Goal: Contribute content: Add original content to the website for others to see

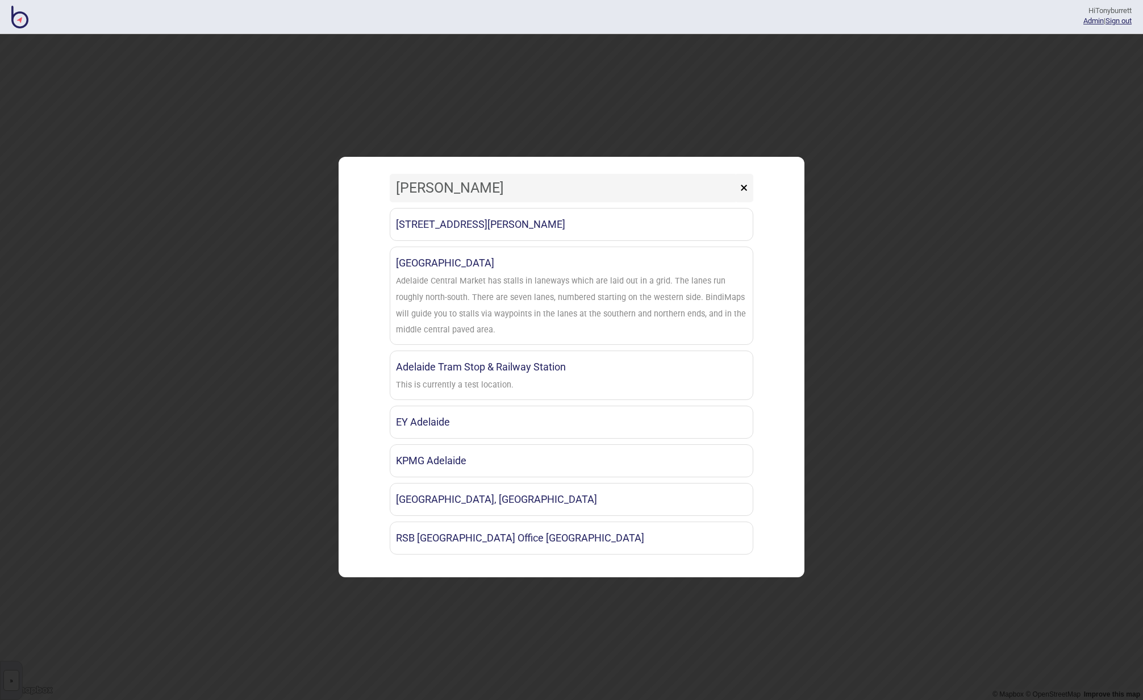
type input "adela"
click at [488, 349] on div "60 King William Street Adelaide Adelaide Central Market Adelaide Central Market…" at bounding box center [572, 381] width 364 height 347
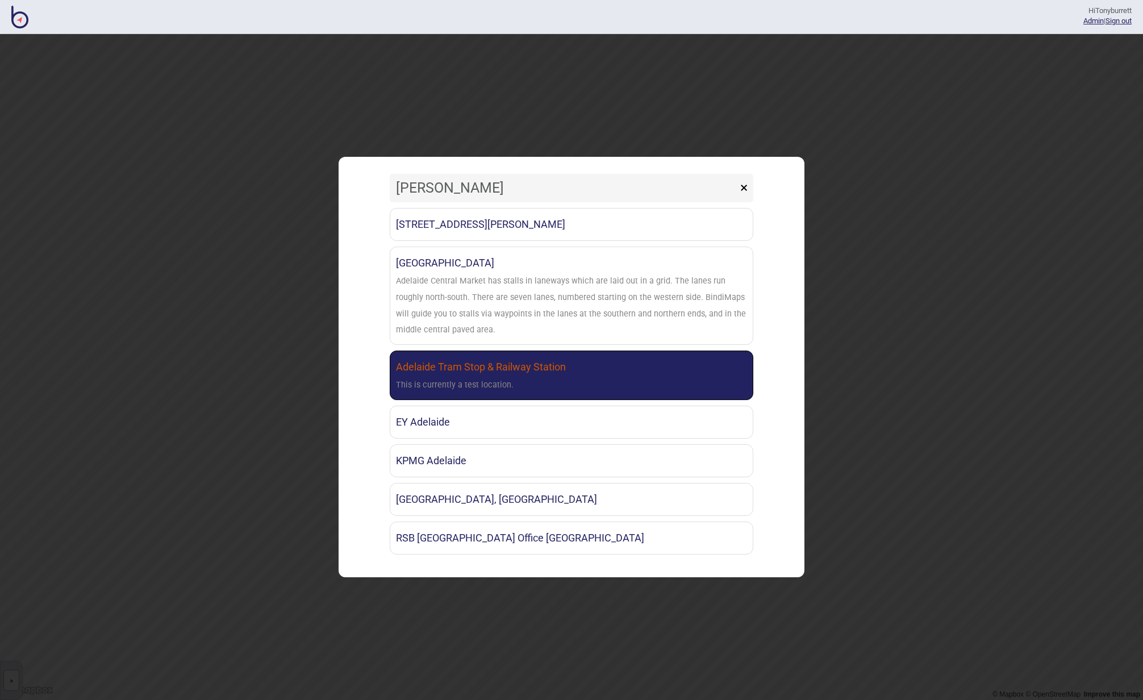
click at [490, 368] on link "Adelaide Tram Stop & Railway Station This is currently a test location." at bounding box center [572, 375] width 364 height 49
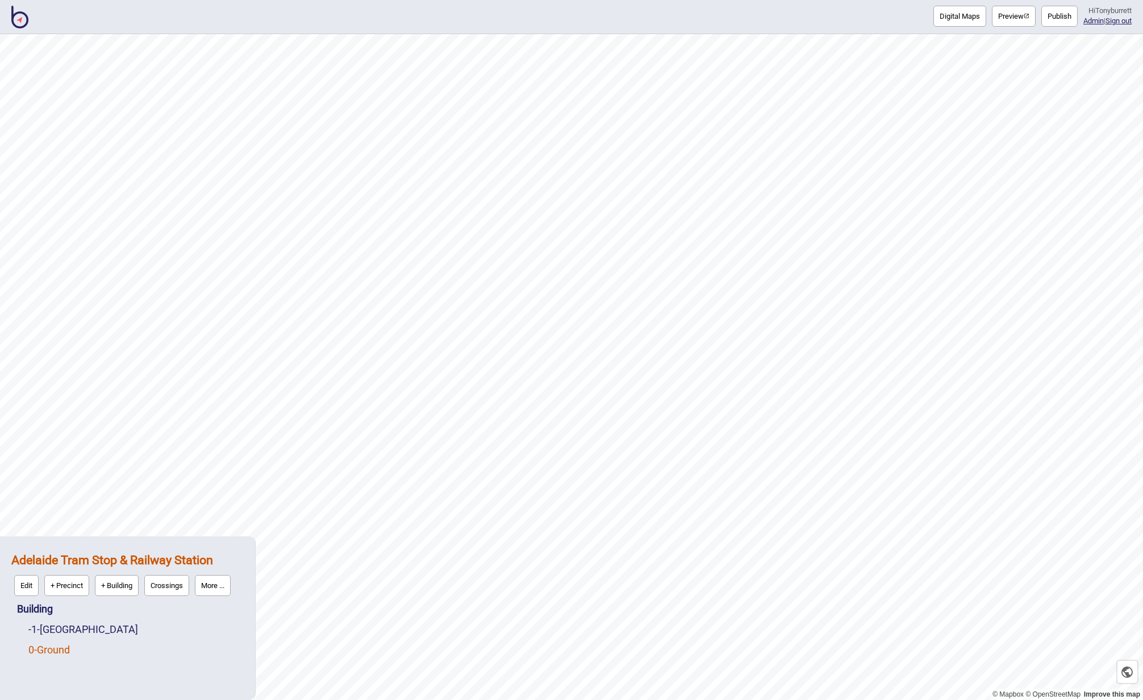
click at [60, 648] on link "0 - Ground" at bounding box center [48, 650] width 41 height 12
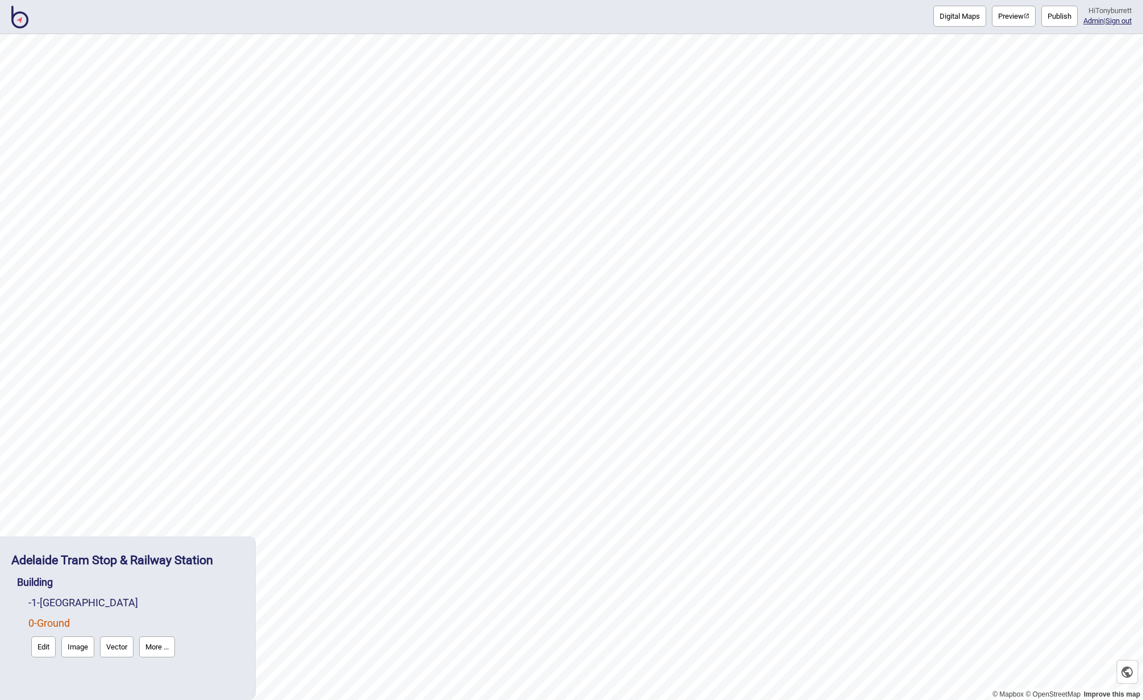
click at [47, 645] on button "Edit" at bounding box center [43, 646] width 24 height 21
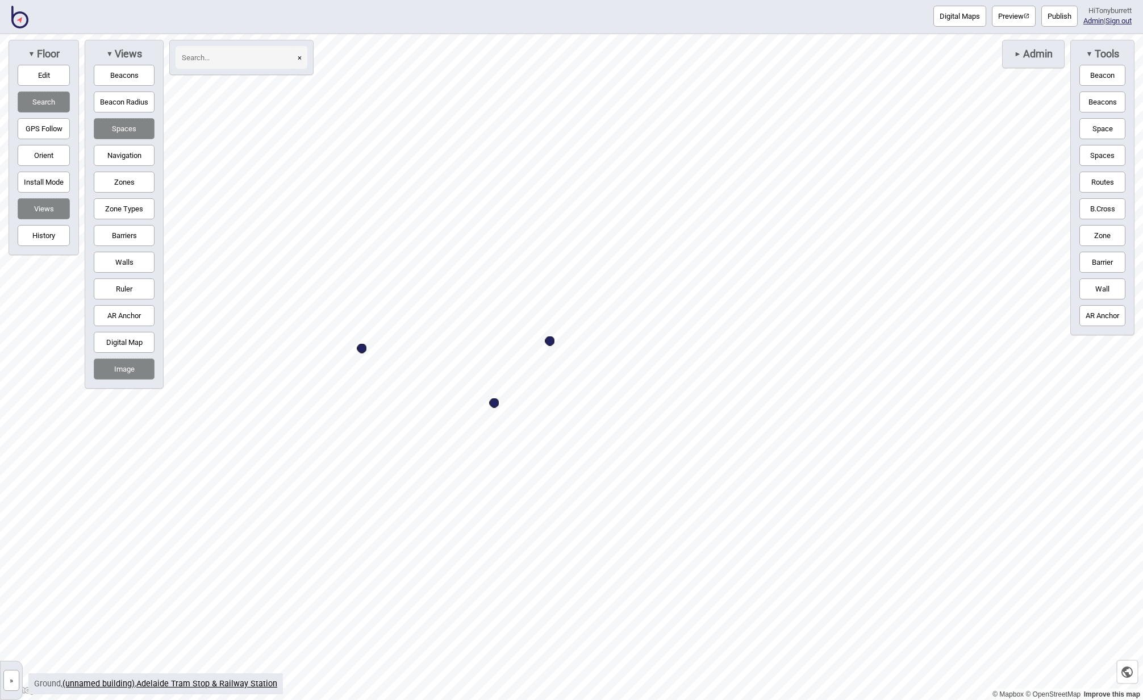
click at [126, 341] on button "Digital Map" at bounding box center [124, 342] width 61 height 21
click at [16, 676] on button "»" at bounding box center [11, 680] width 16 height 21
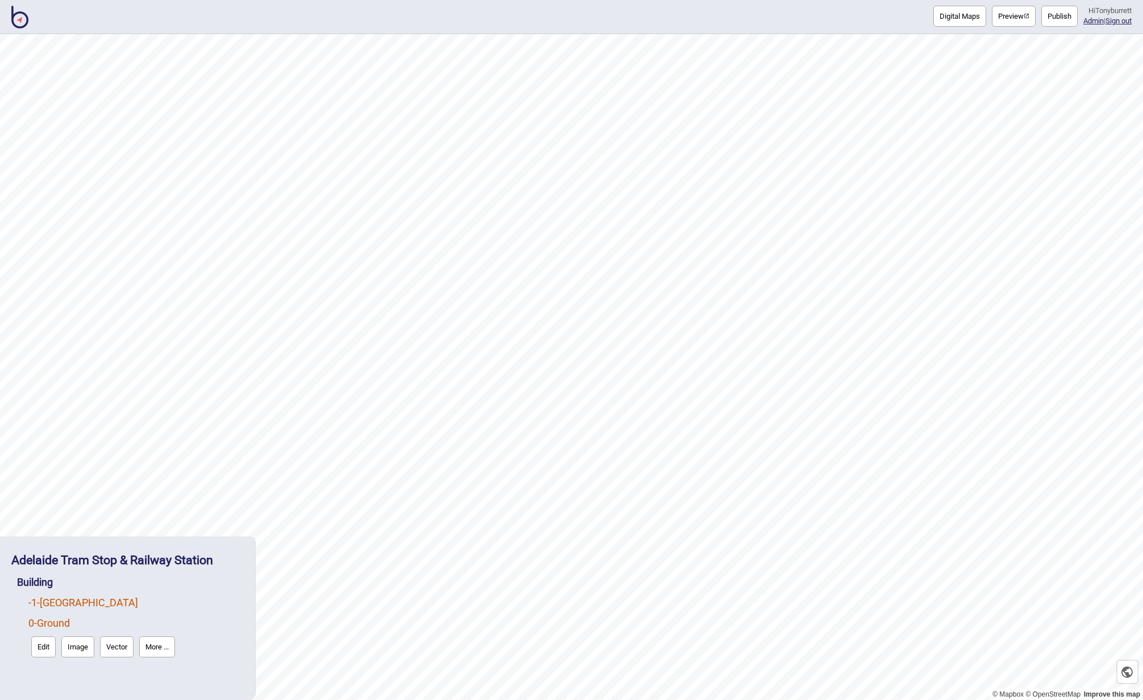
click at [60, 599] on link "-1 - Lower Ground" at bounding box center [83, 602] width 110 height 12
click at [55, 648] on link "0 - Ground" at bounding box center [48, 650] width 41 height 12
click at [48, 646] on button "Edit" at bounding box center [43, 646] width 24 height 21
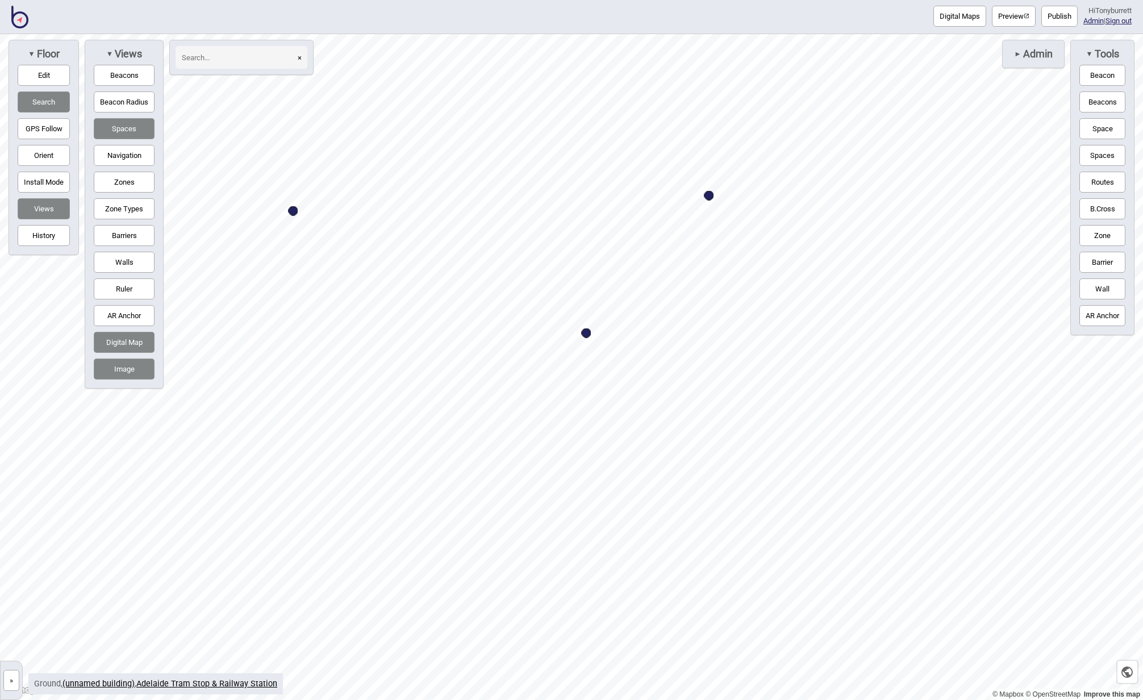
click at [132, 370] on button "Image" at bounding box center [124, 368] width 61 height 21
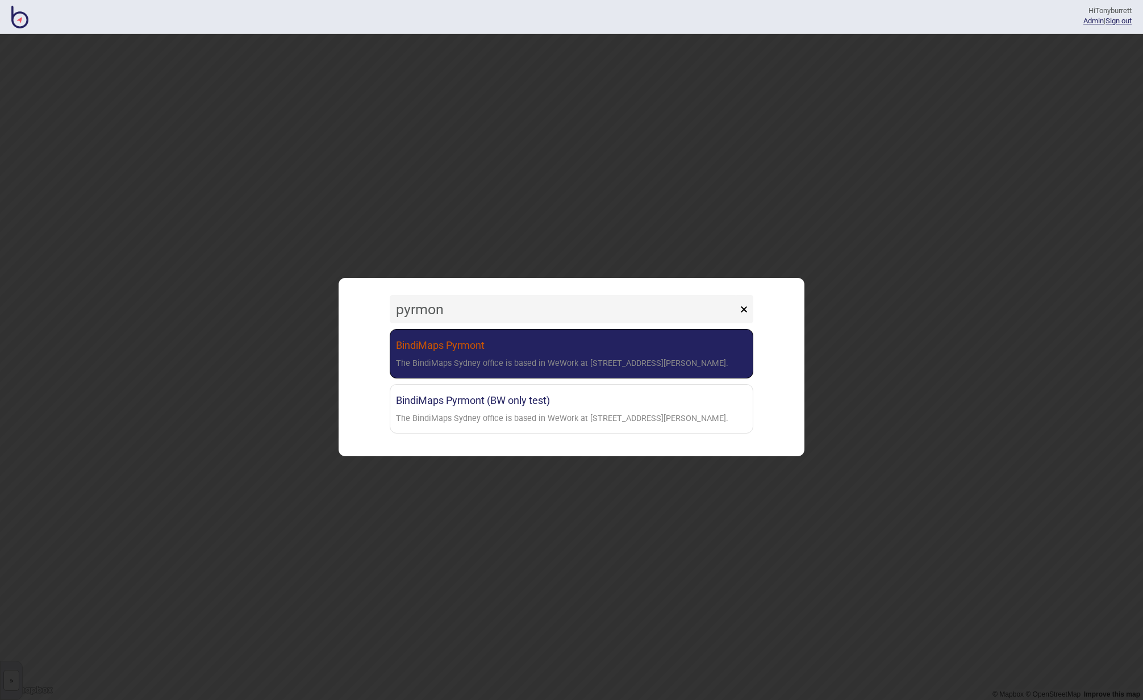
type input "pyrmon"
click at [525, 351] on link "BindiMaps Pyrmont The BindiMaps Sydney office is based in WeWork at [STREET_ADD…" at bounding box center [572, 353] width 364 height 49
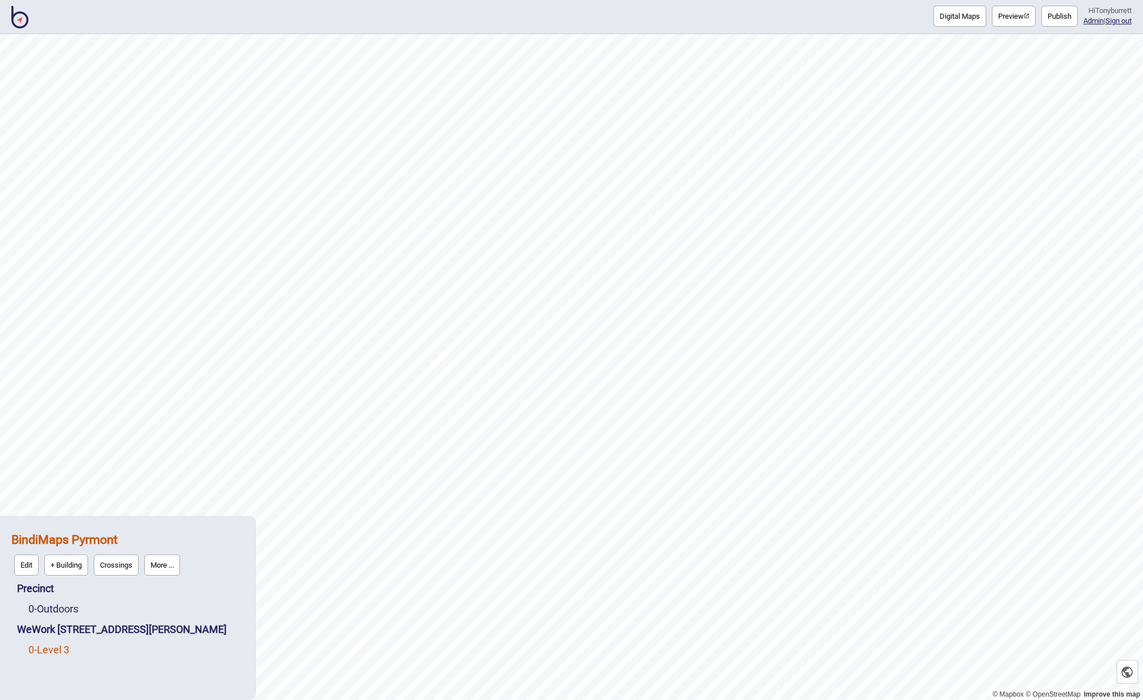
click at [54, 649] on link "0 - Level 3" at bounding box center [48, 650] width 41 height 12
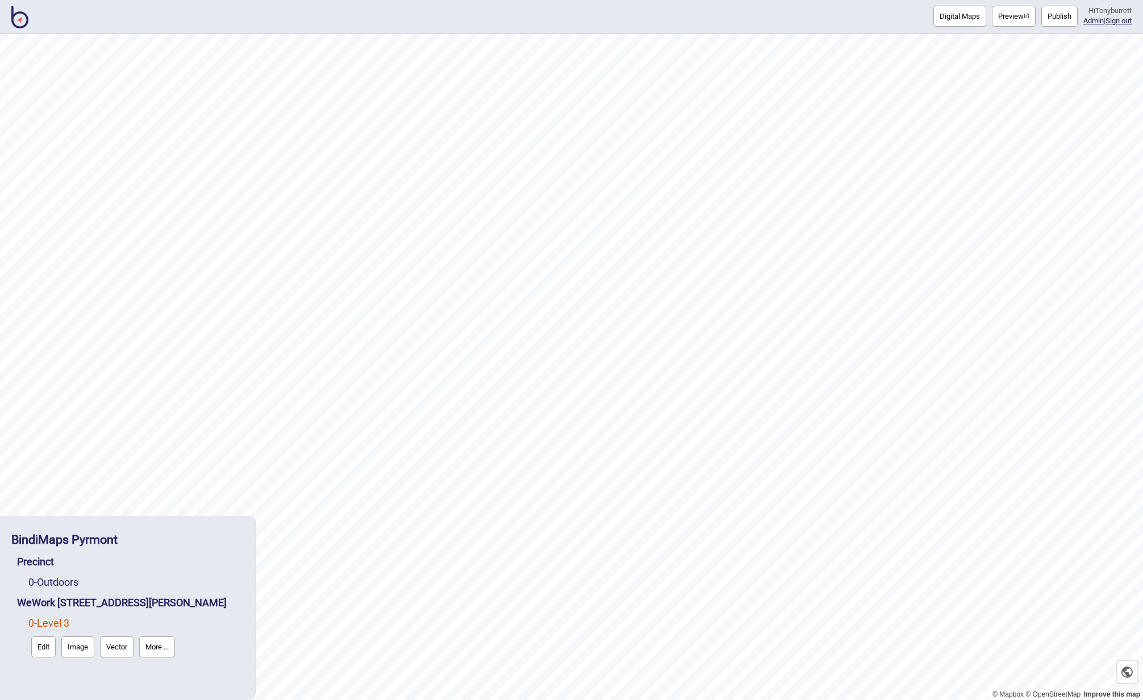
click at [49, 648] on button "Edit" at bounding box center [43, 646] width 24 height 21
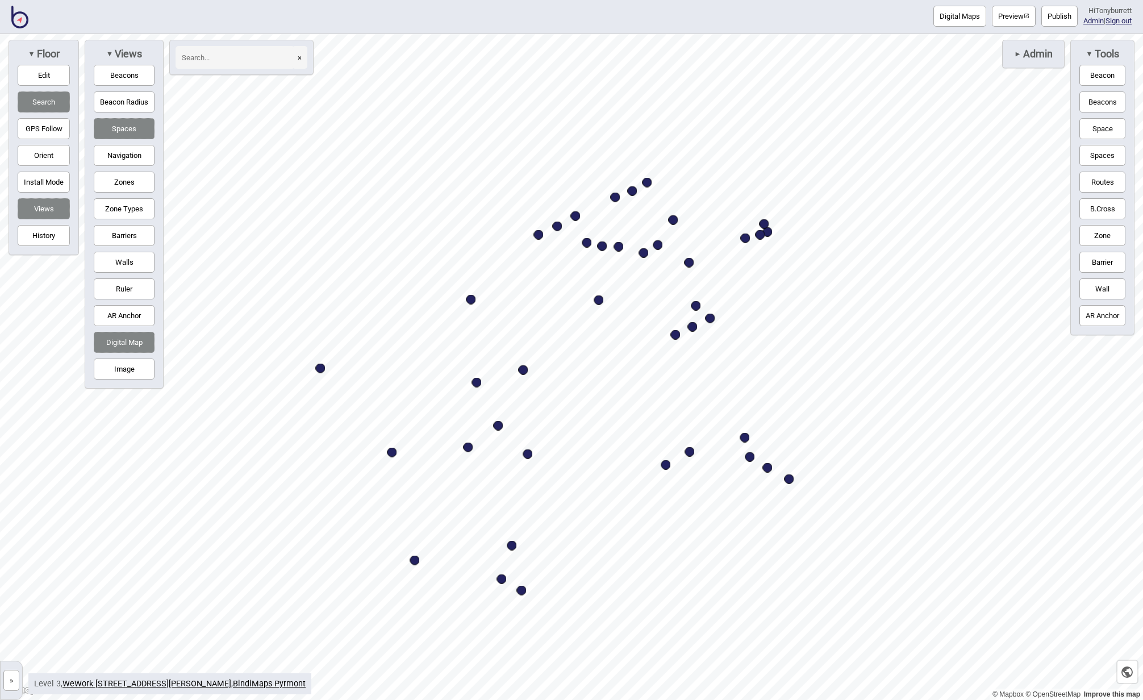
click at [130, 335] on button "Digital Map" at bounding box center [124, 342] width 61 height 21
drag, startPoint x: 119, startPoint y: 364, endPoint x: 142, endPoint y: 360, distance: 23.6
click at [119, 364] on button "Image" at bounding box center [124, 368] width 61 height 21
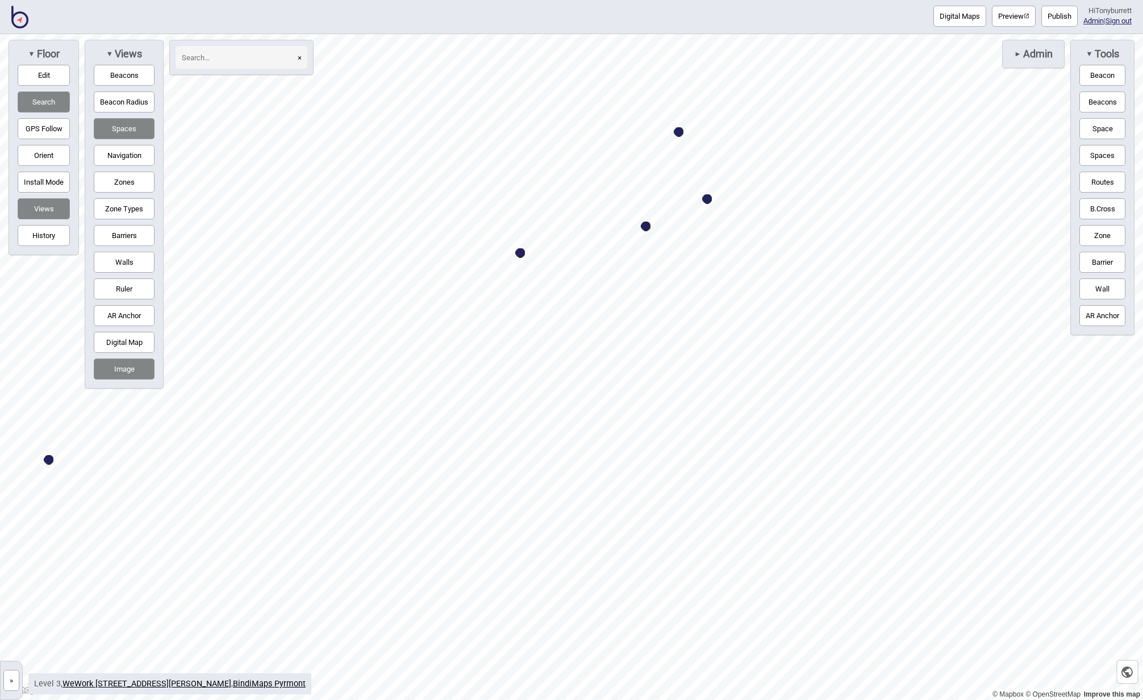
click at [706, 200] on div "Map marker" at bounding box center [708, 199] width 10 height 10
select select "Desk Areas"
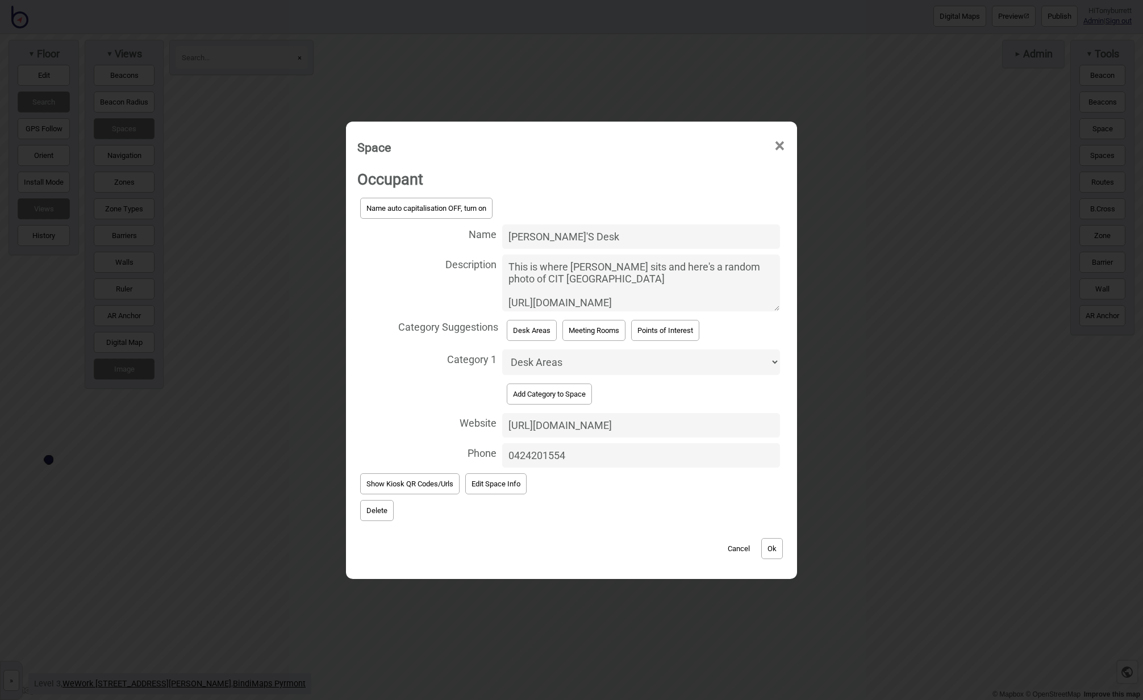
drag, startPoint x: 534, startPoint y: 239, endPoint x: 554, endPoint y: 231, distance: 22.2
click at [535, 239] on input "[PERSON_NAME]'S Desk" at bounding box center [641, 236] width 278 height 24
type input "[PERSON_NAME]'s Desk"
drag, startPoint x: 621, startPoint y: 196, endPoint x: 634, endPoint y: 210, distance: 19.3
click at [621, 195] on h2 "Occupant" at bounding box center [571, 179] width 428 height 31
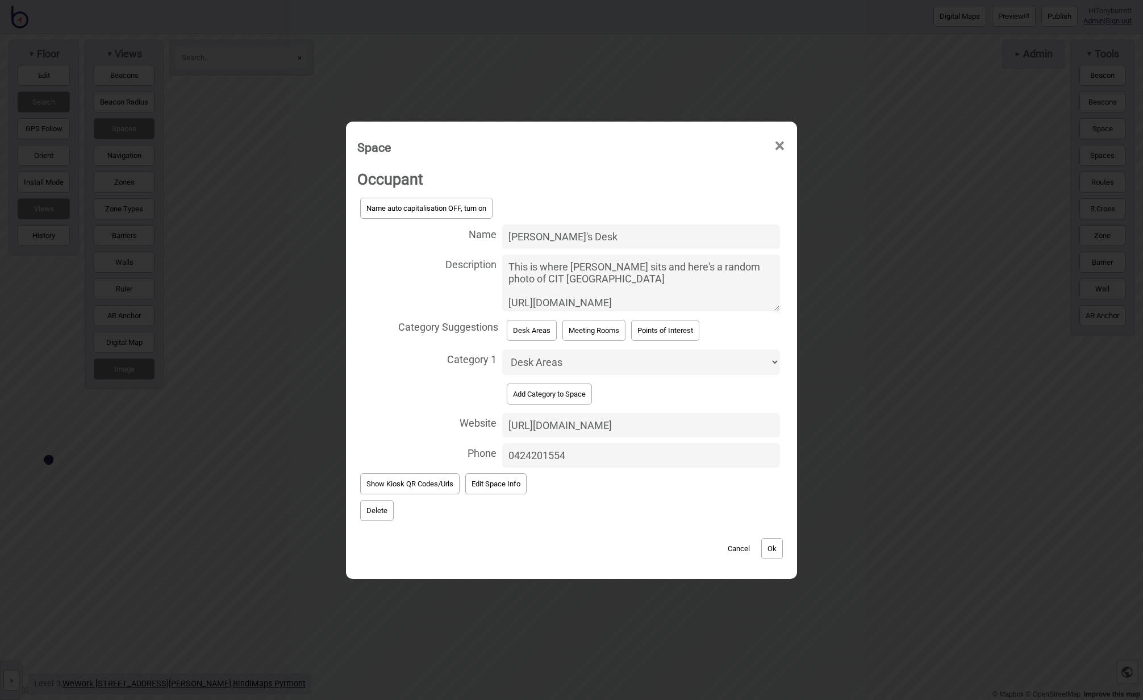
click at [770, 546] on button "Ok" at bounding box center [772, 548] width 22 height 21
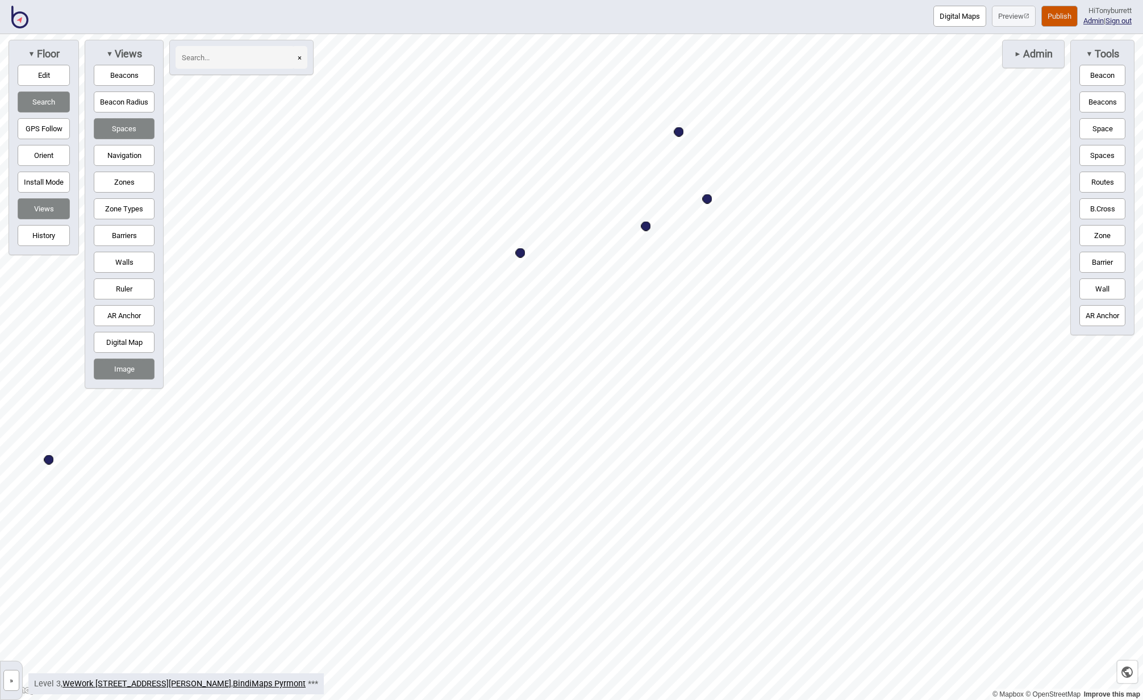
click at [1052, 12] on button "Publish" at bounding box center [1059, 16] width 36 height 21
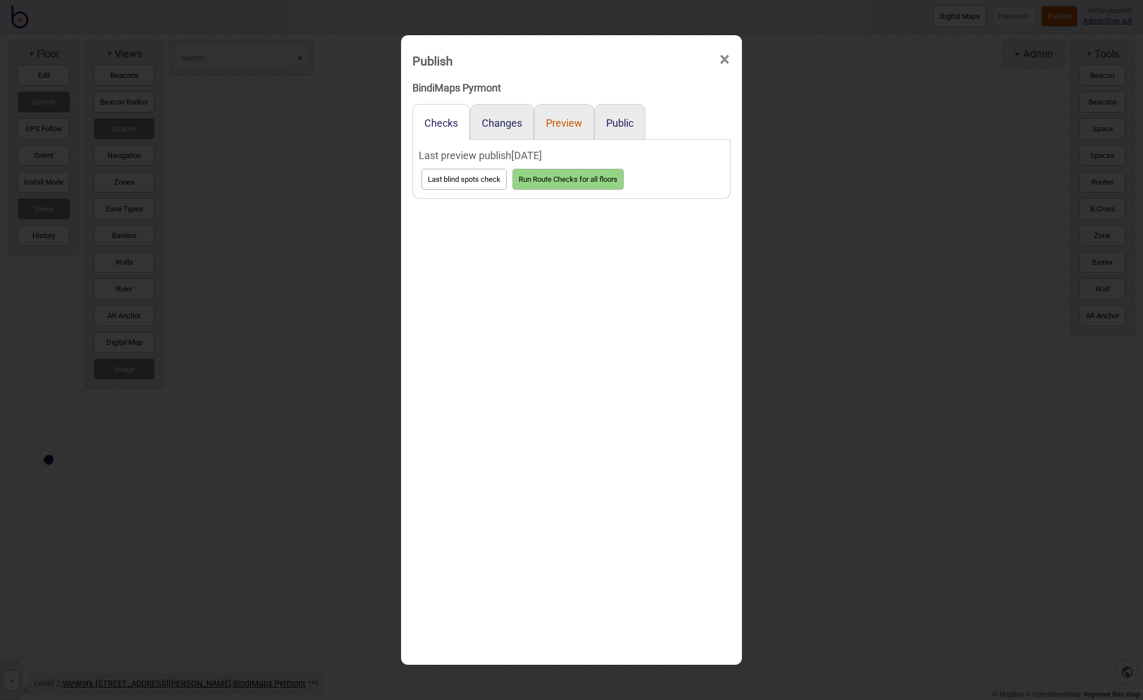
click at [566, 124] on button "Preview" at bounding box center [564, 123] width 36 height 12
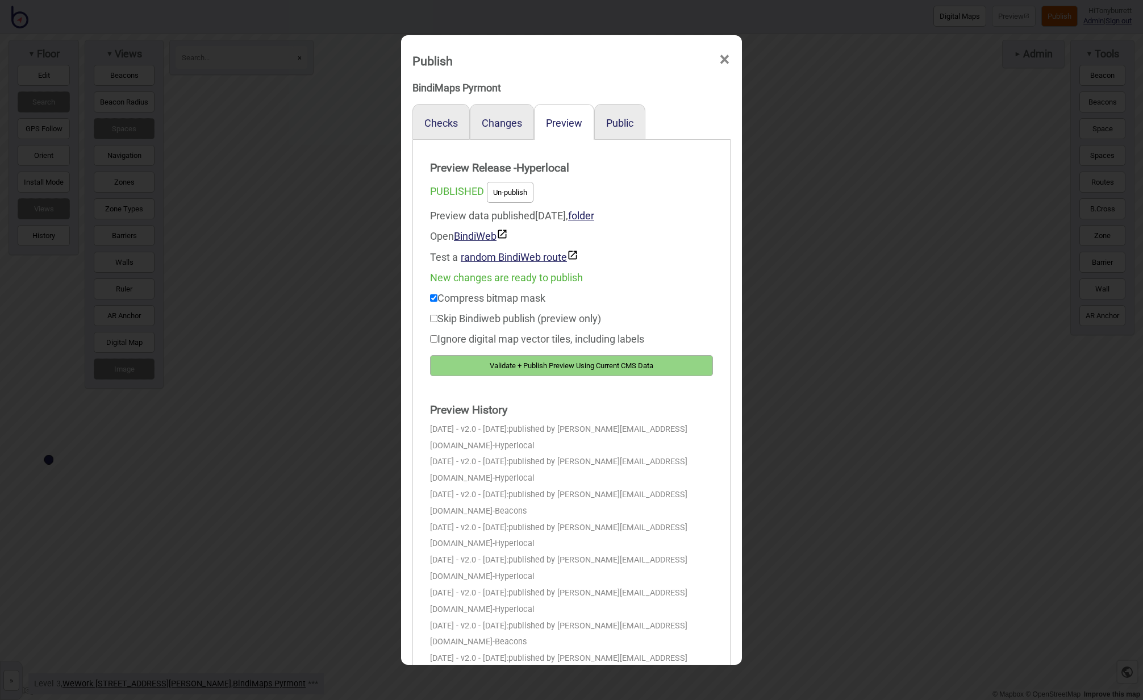
drag, startPoint x: 560, startPoint y: 359, endPoint x: 594, endPoint y: 315, distance: 55.6
click at [562, 359] on button "Validate + Publish Preview Using Current CMS Data" at bounding box center [571, 365] width 283 height 21
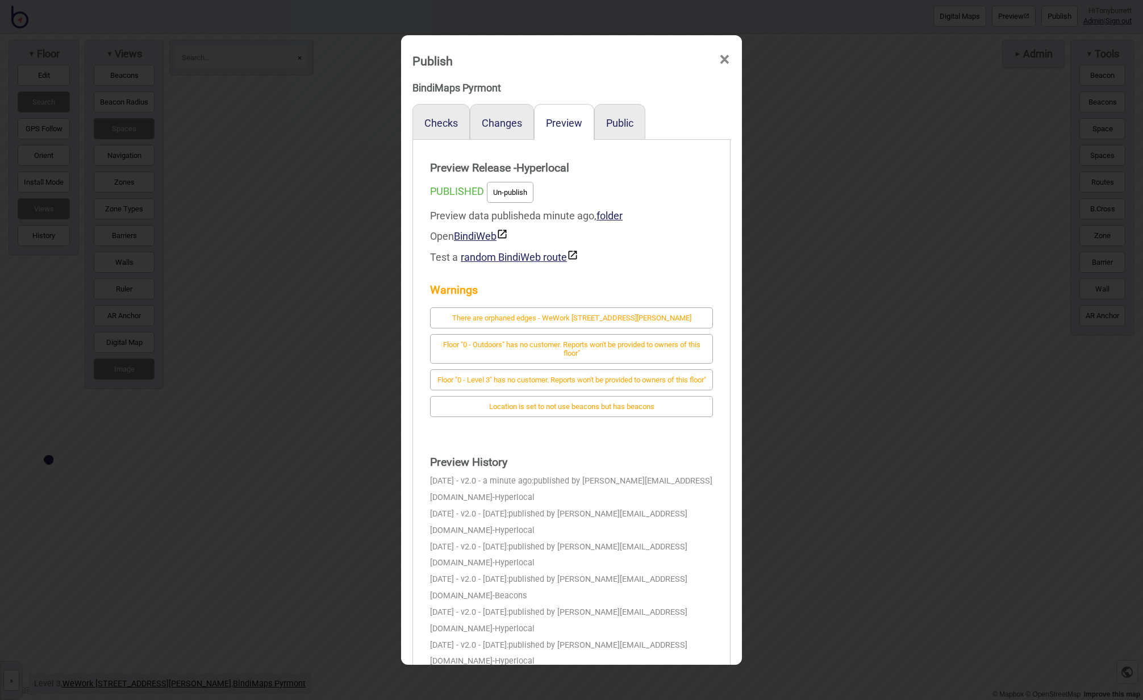
click at [727, 60] on span "×" at bounding box center [725, 59] width 12 height 37
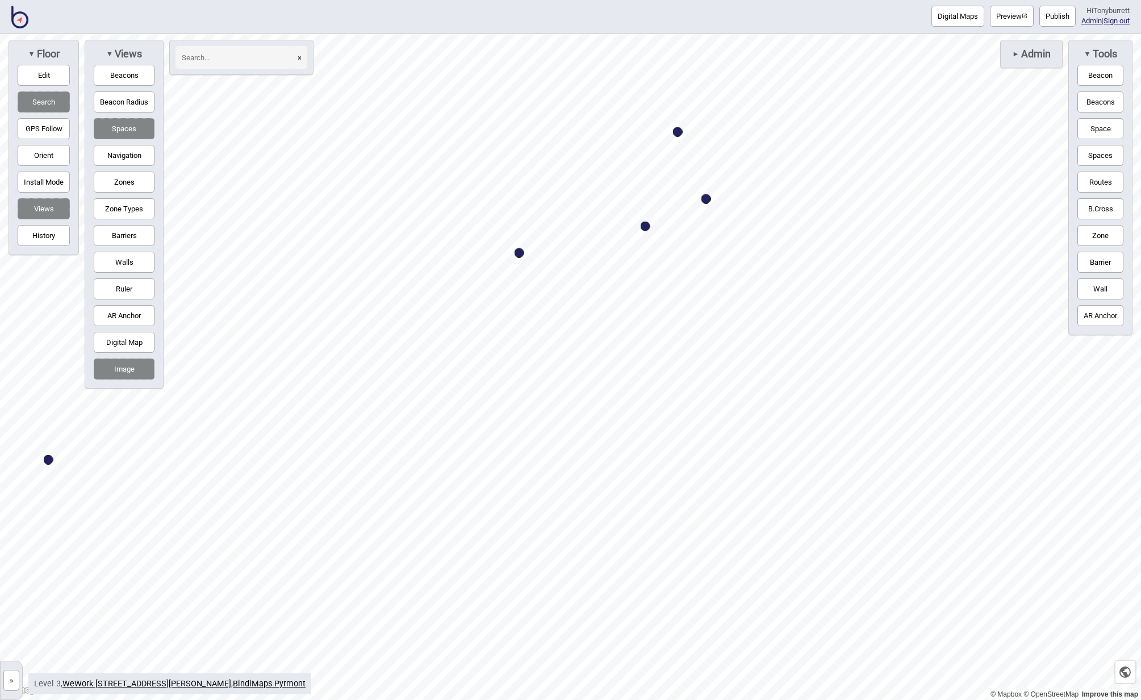
click at [13, 679] on button "»" at bounding box center [11, 680] width 16 height 21
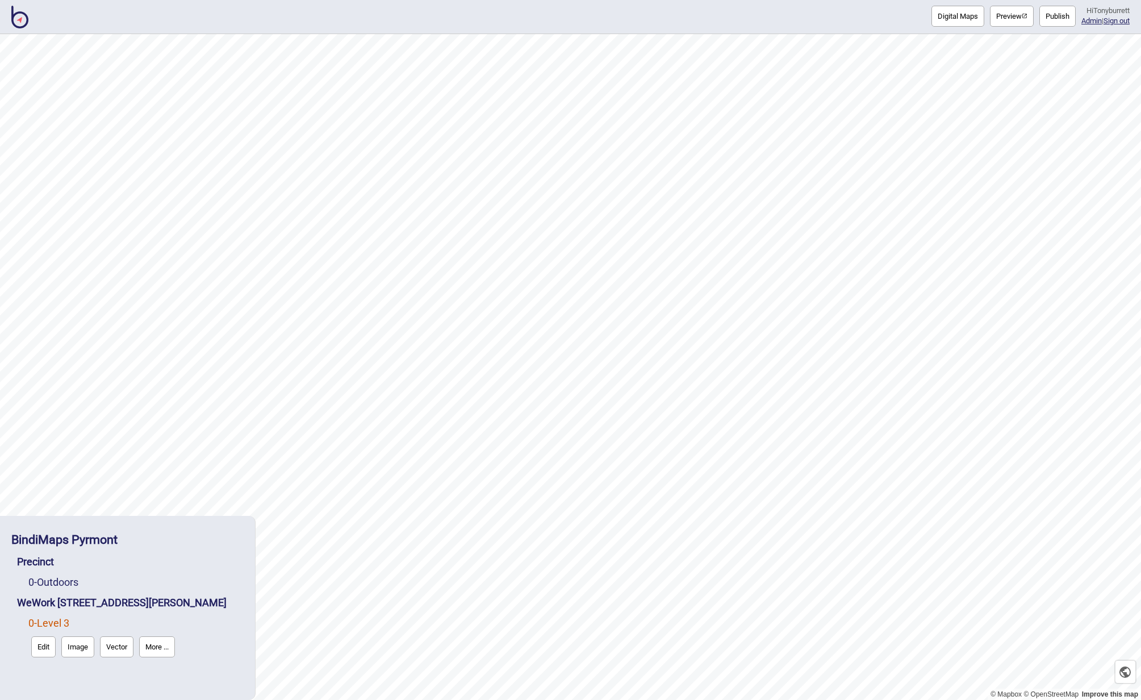
click at [39, 644] on button "Edit" at bounding box center [43, 646] width 24 height 21
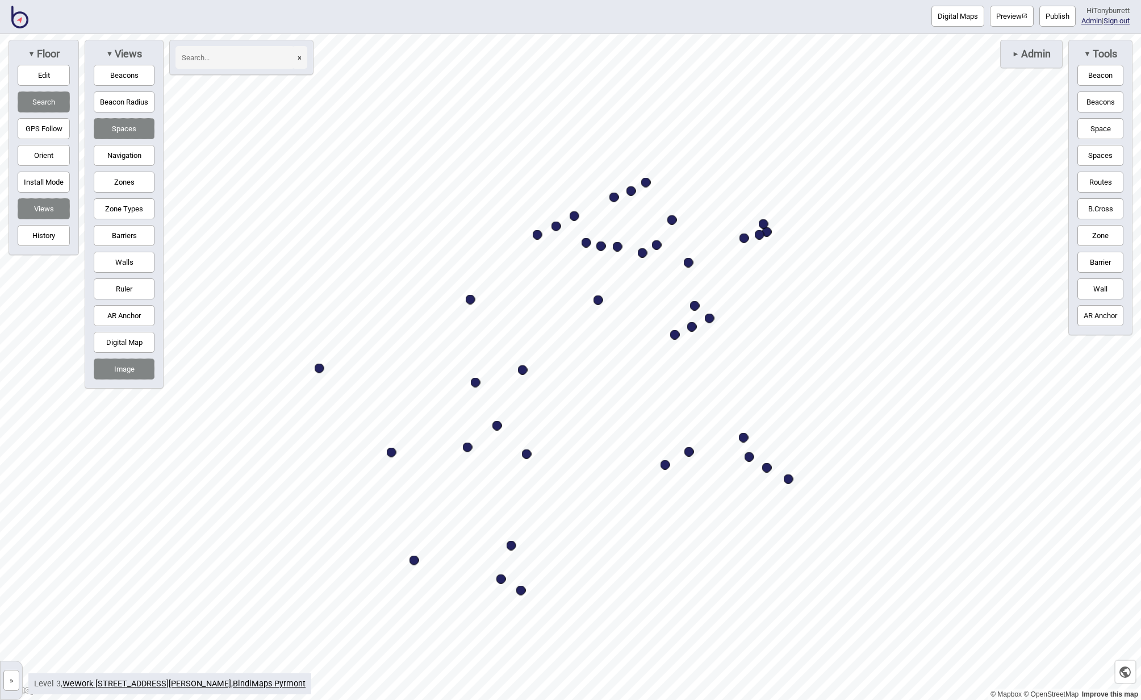
click at [1023, 61] on div "► Admin" at bounding box center [1031, 54] width 62 height 28
click at [1012, 53] on span "►" at bounding box center [1015, 53] width 7 height 9
click at [1007, 128] on button "Route Checks" at bounding box center [1023, 128] width 61 height 21
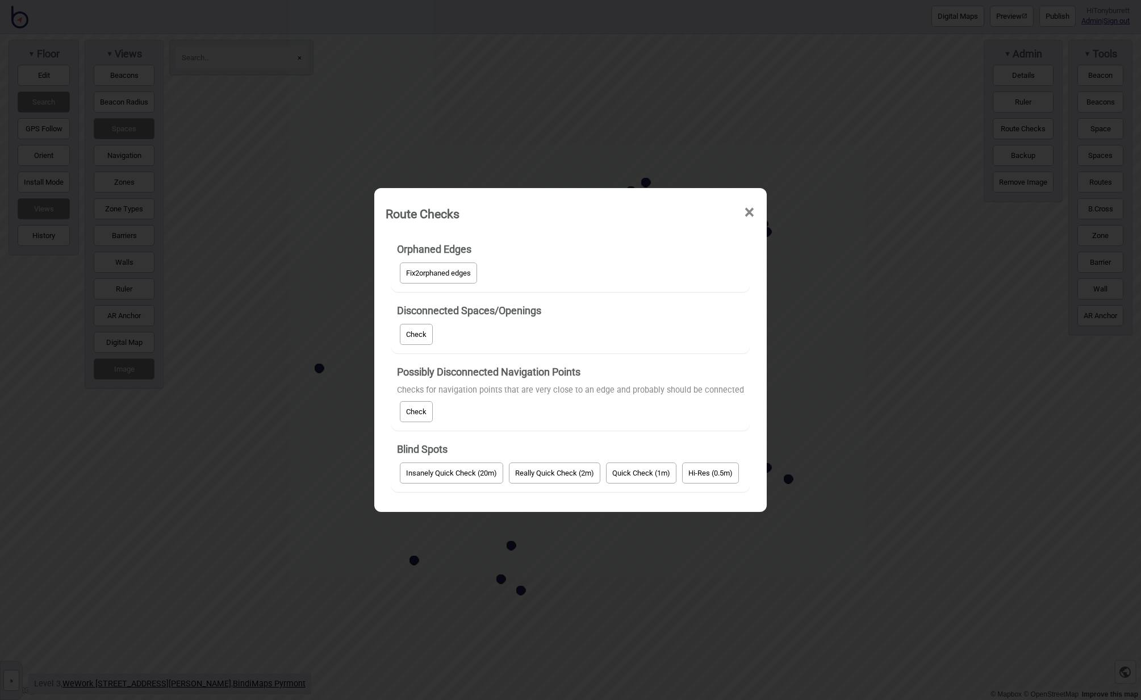
click at [439, 267] on button "Fix 2 orphaned edges" at bounding box center [438, 272] width 77 height 21
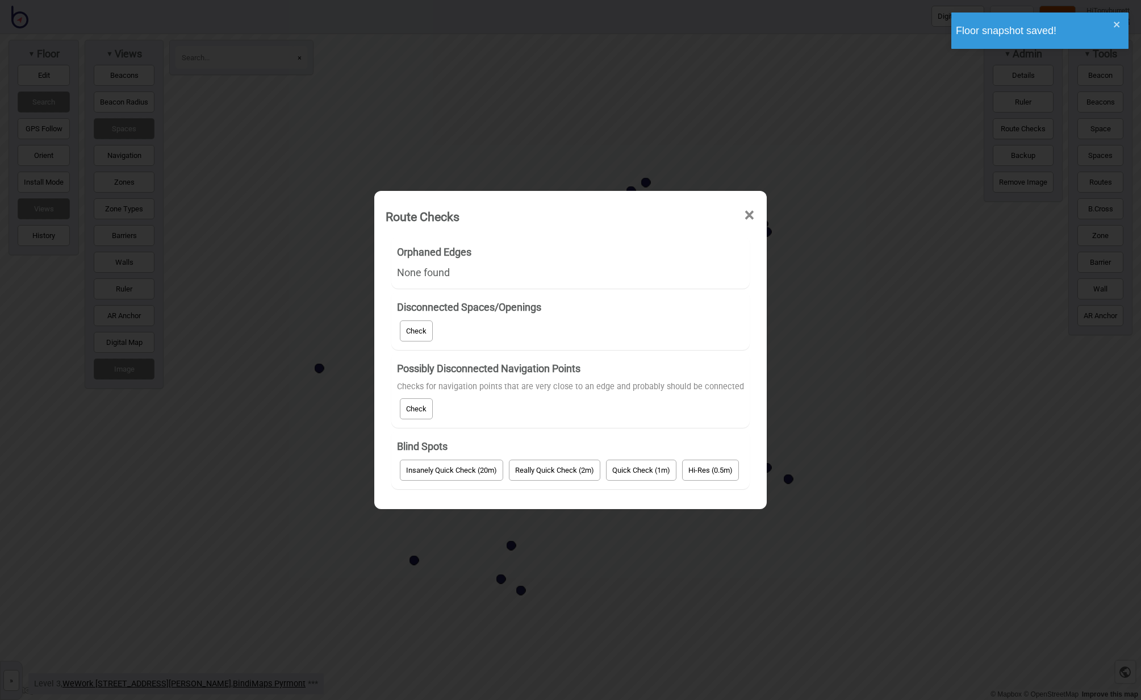
click at [428, 331] on button "Check" at bounding box center [416, 330] width 33 height 21
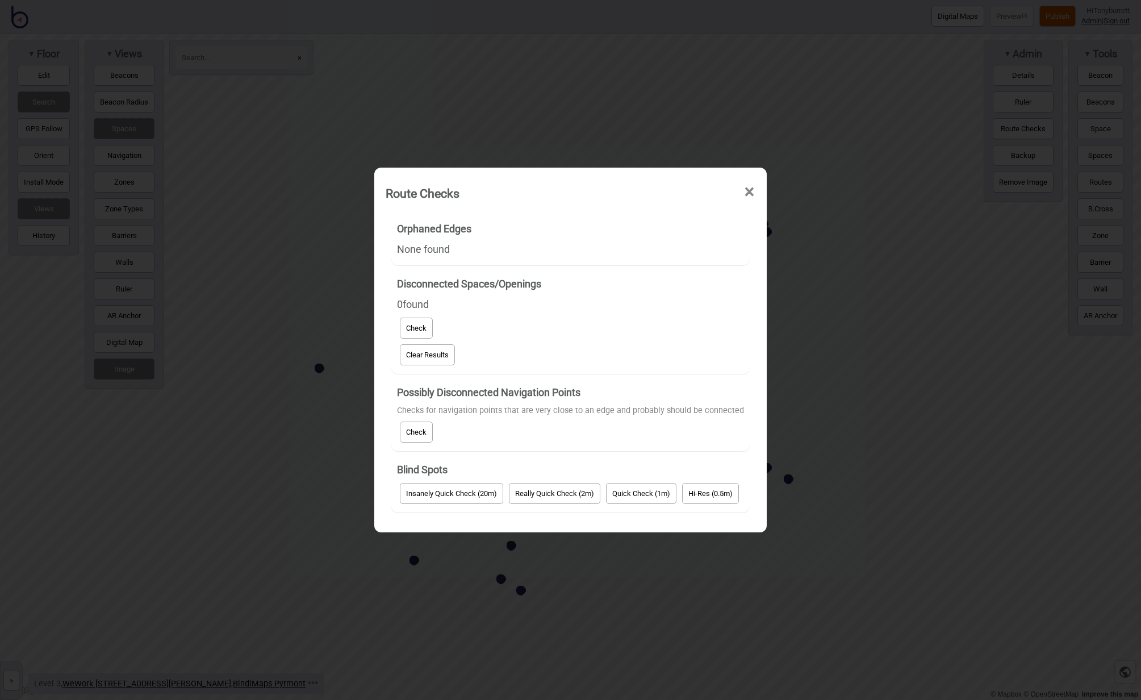
click at [415, 429] on button "Check" at bounding box center [416, 432] width 33 height 21
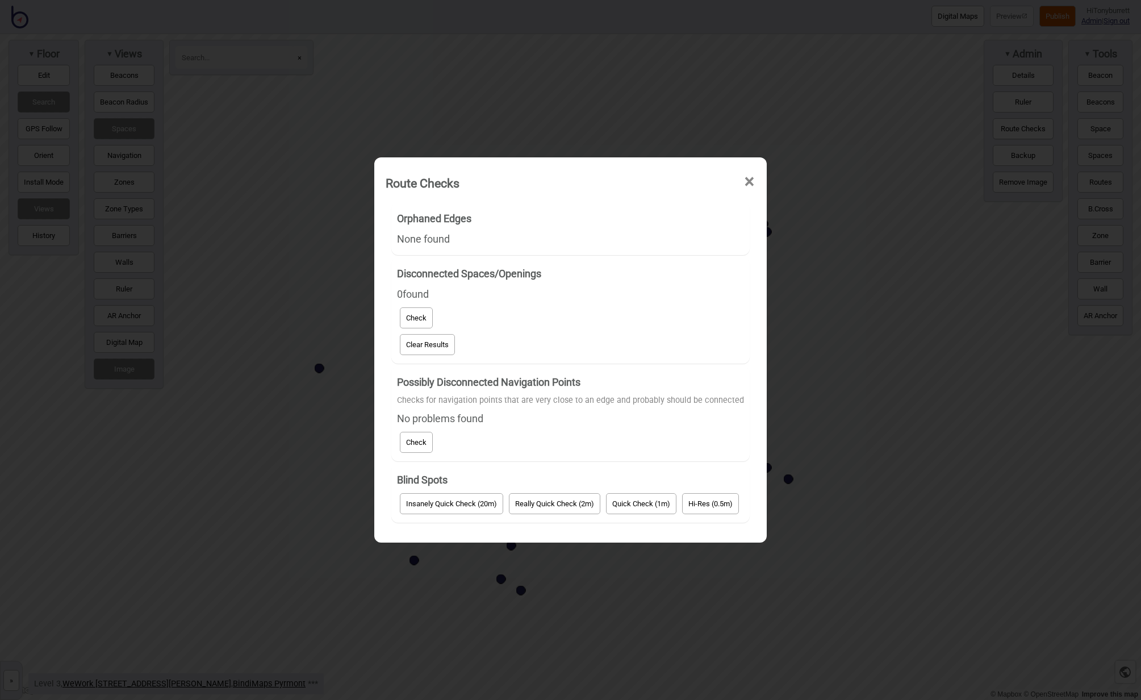
click at [752, 186] on span "×" at bounding box center [750, 181] width 12 height 37
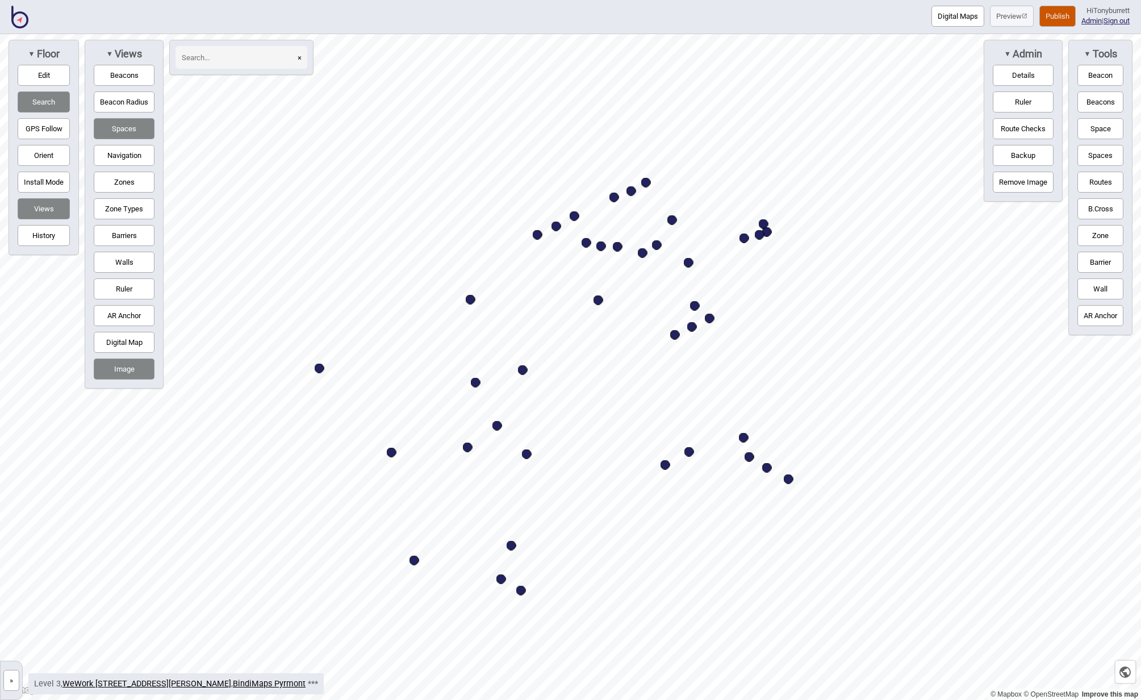
click at [1047, 15] on button "Publish" at bounding box center [1058, 16] width 36 height 21
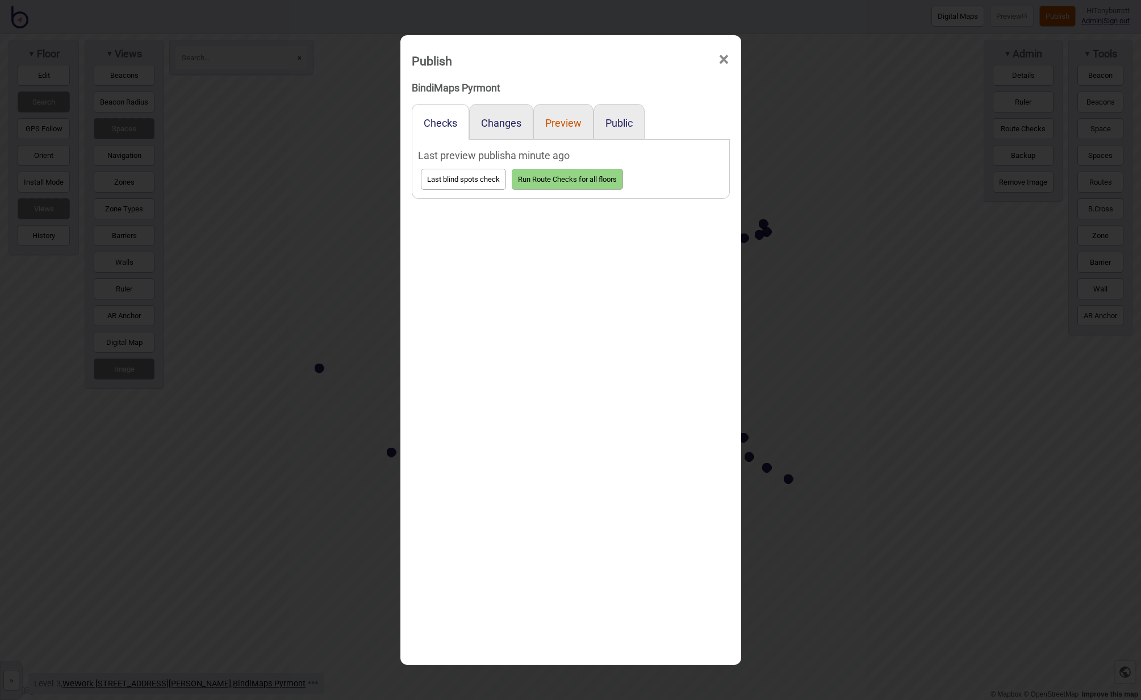
click at [564, 122] on button "Preview" at bounding box center [563, 123] width 36 height 12
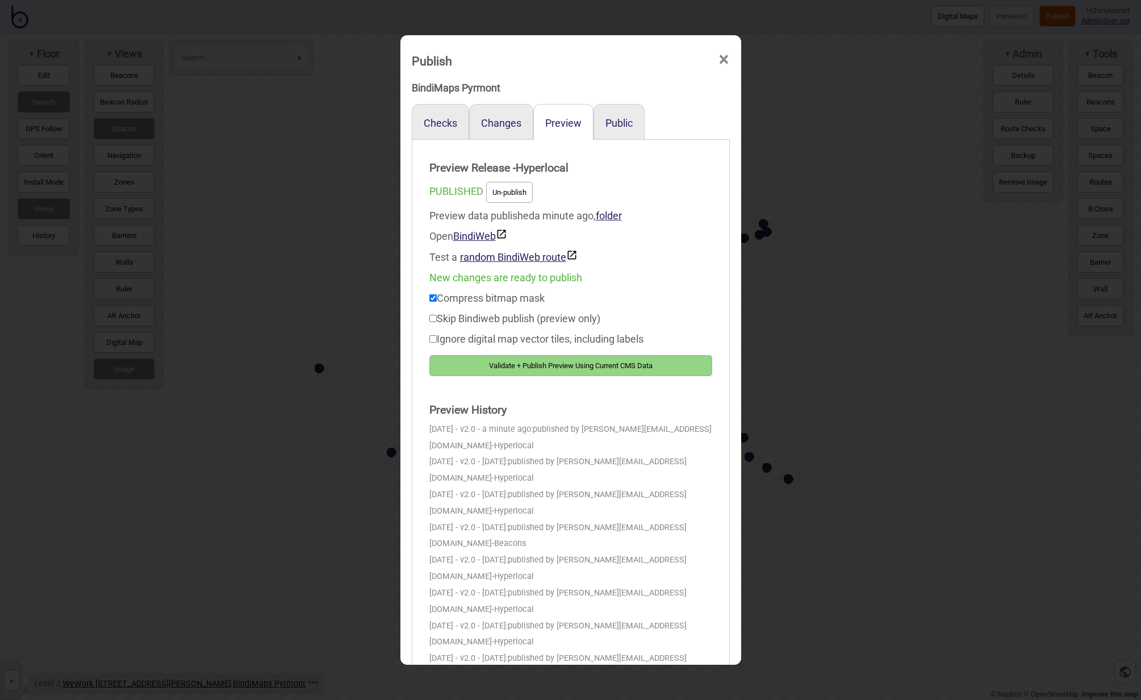
click at [525, 365] on button "Validate + Publish Preview Using Current CMS Data" at bounding box center [570, 365] width 283 height 21
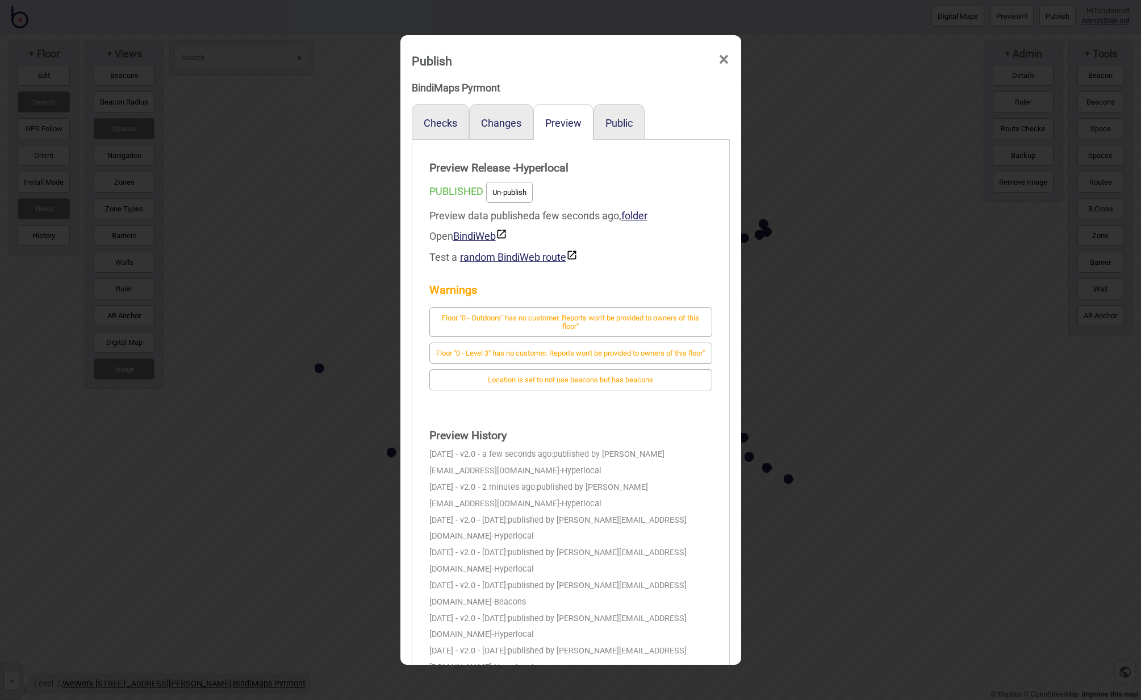
click at [724, 55] on span "×" at bounding box center [724, 59] width 12 height 37
